Goal: Transaction & Acquisition: Purchase product/service

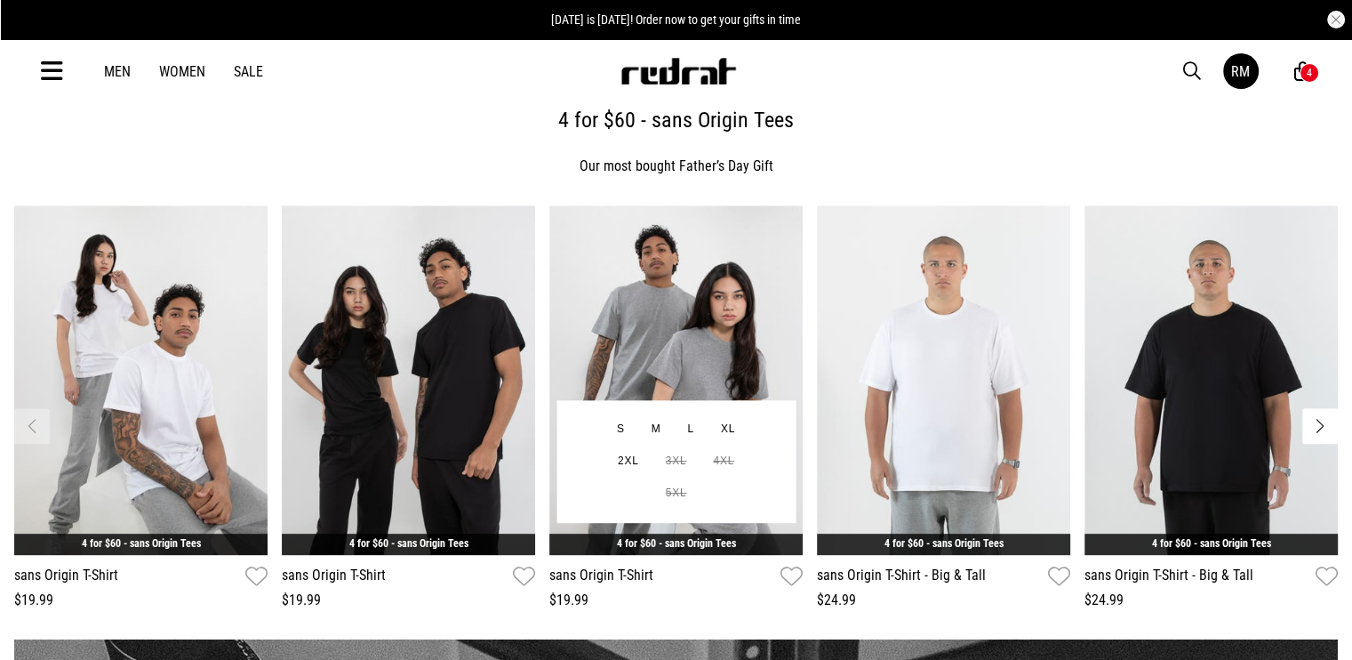
scroll to position [711, 0]
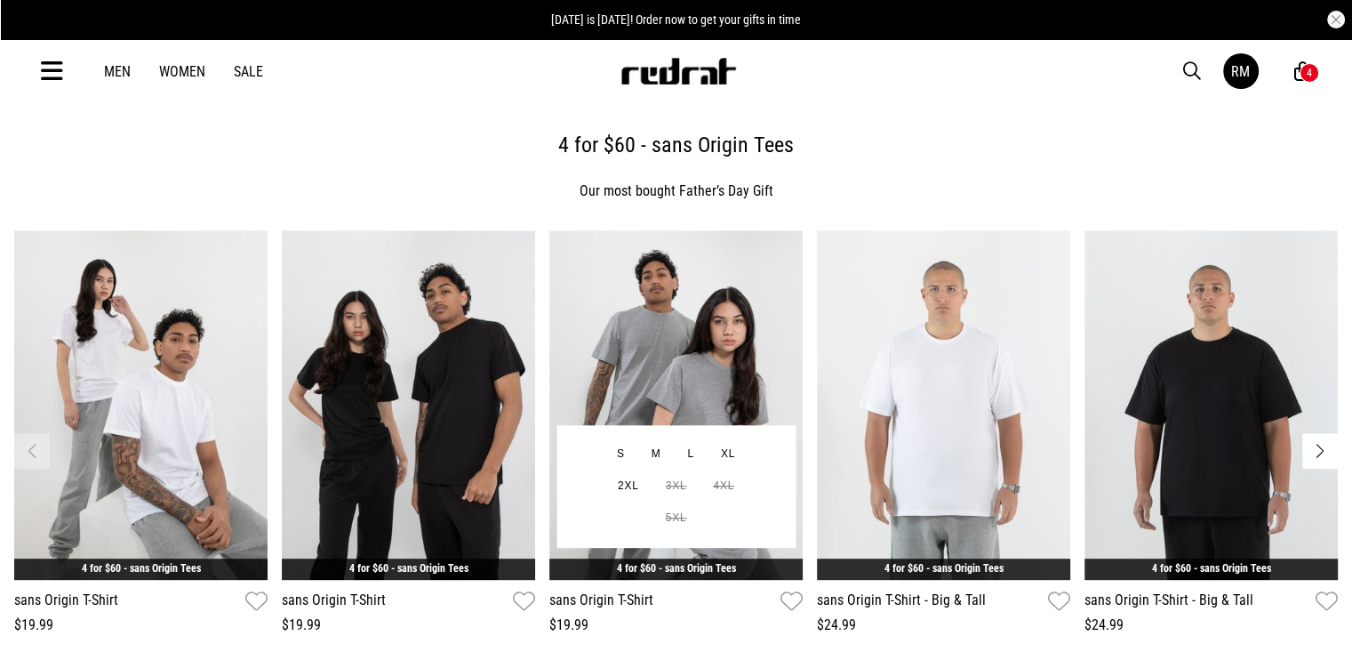
click at [712, 369] on img "3 / 6" at bounding box center [675, 404] width 253 height 349
